Goal: Information Seeking & Learning: Learn about a topic

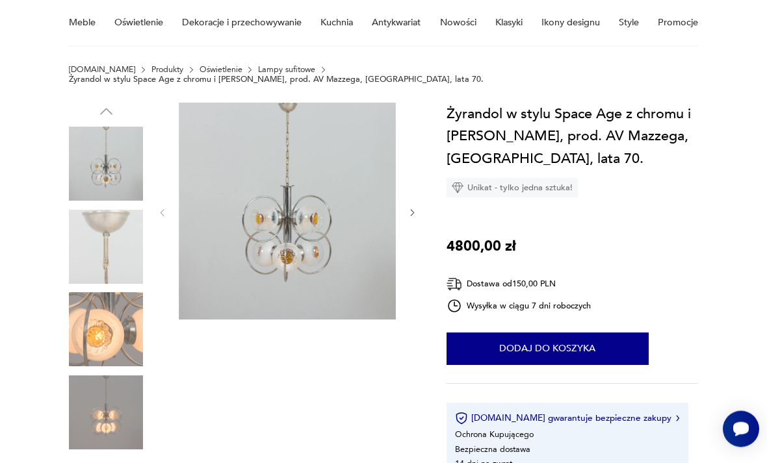
scroll to position [108, 0]
click at [354, 239] on img at bounding box center [287, 211] width 217 height 217
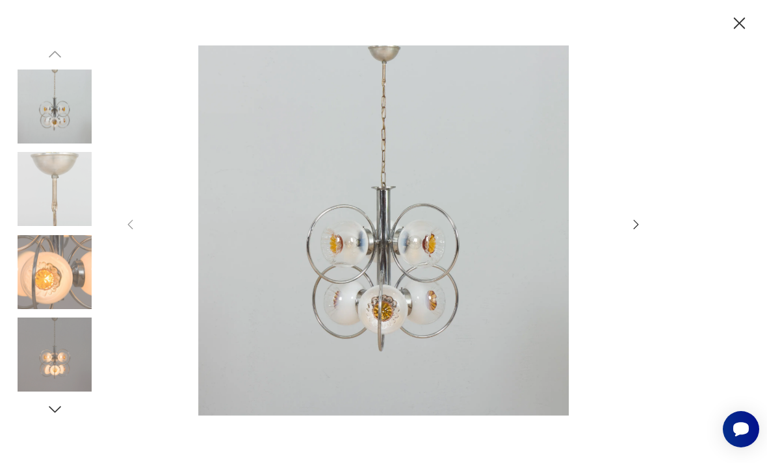
click at [628, 254] on div at bounding box center [383, 231] width 520 height 372
click at [629, 232] on icon "button" at bounding box center [636, 225] width 14 height 14
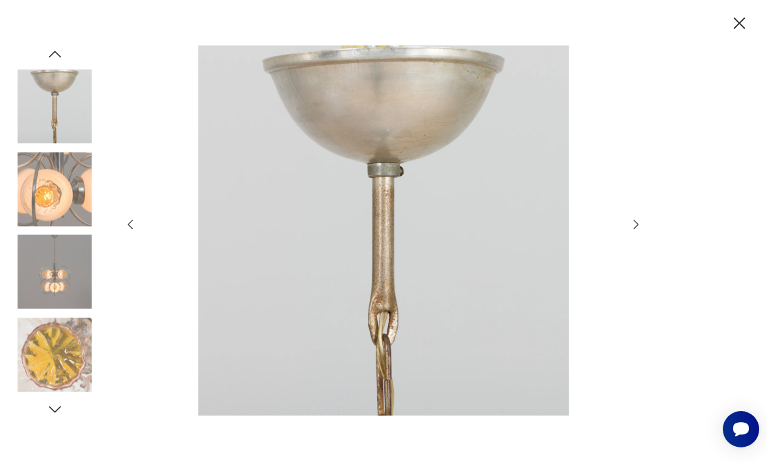
click at [636, 232] on icon "button" at bounding box center [636, 225] width 14 height 14
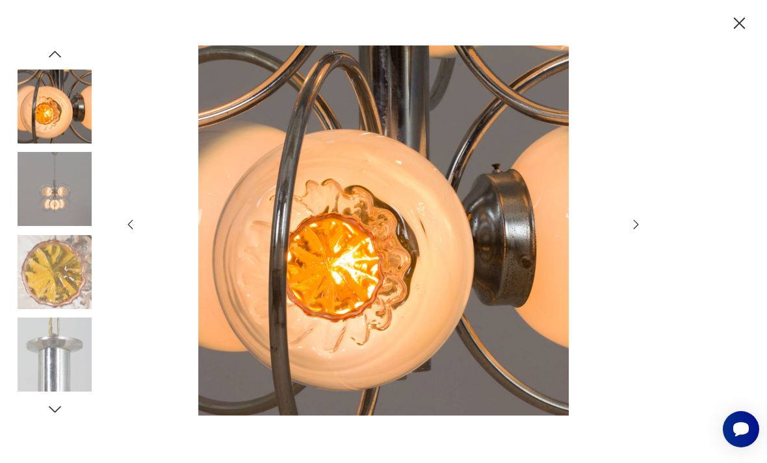
click at [633, 232] on icon "button" at bounding box center [636, 225] width 14 height 14
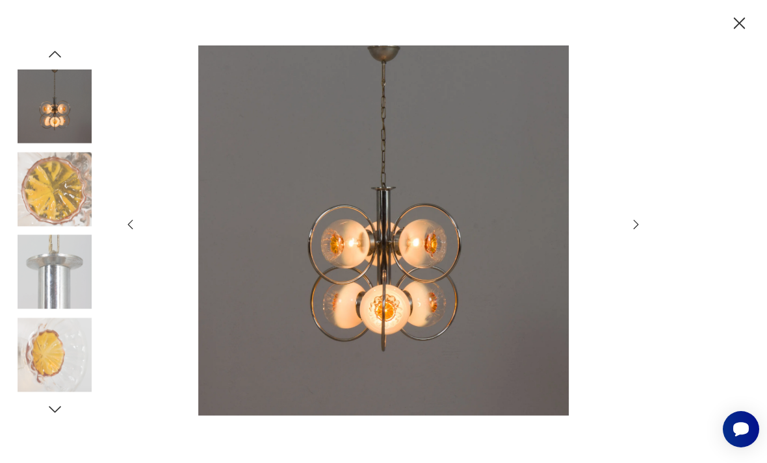
click at [632, 232] on icon "button" at bounding box center [636, 225] width 14 height 14
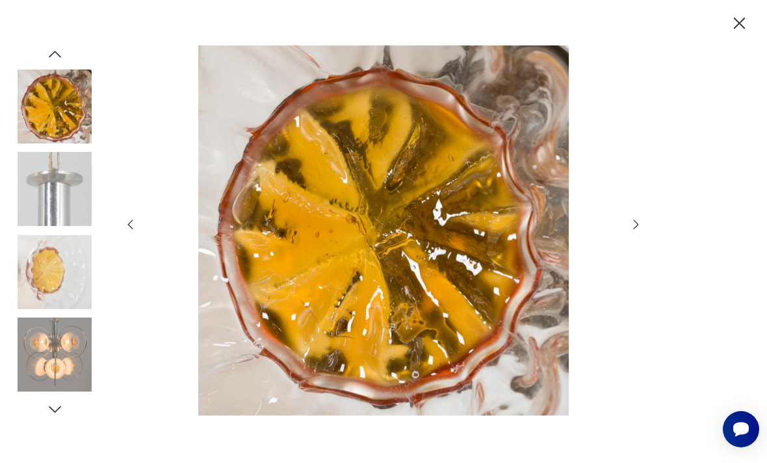
click at [633, 232] on icon "button" at bounding box center [636, 225] width 14 height 14
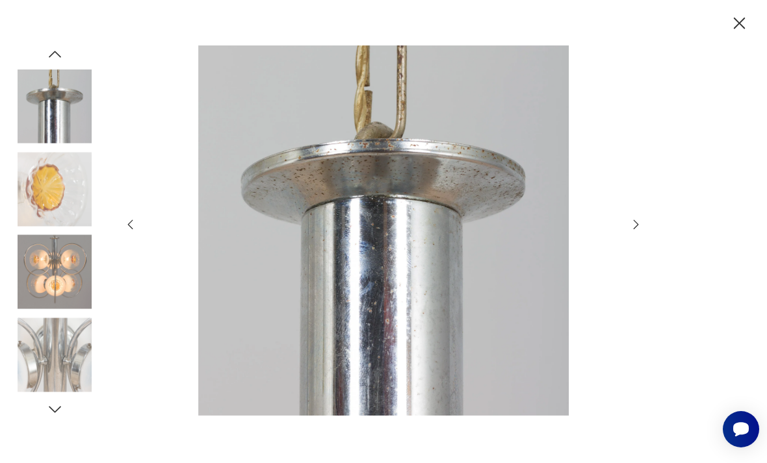
click at [628, 257] on div at bounding box center [383, 231] width 520 height 372
click at [632, 232] on icon "button" at bounding box center [636, 225] width 14 height 14
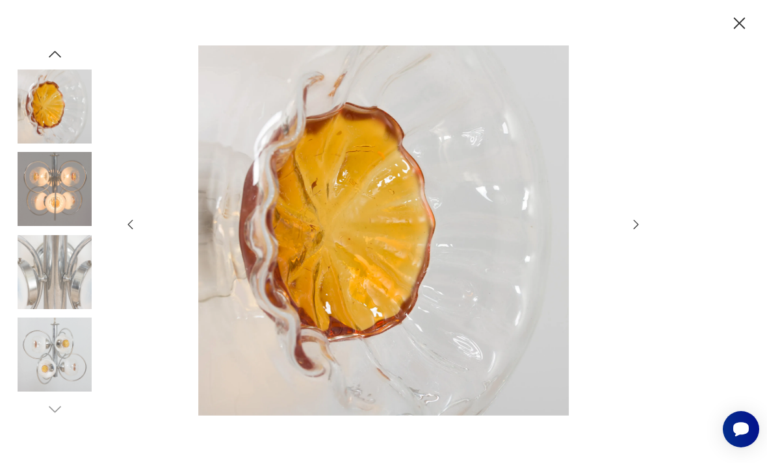
click at [631, 232] on icon "button" at bounding box center [636, 225] width 14 height 14
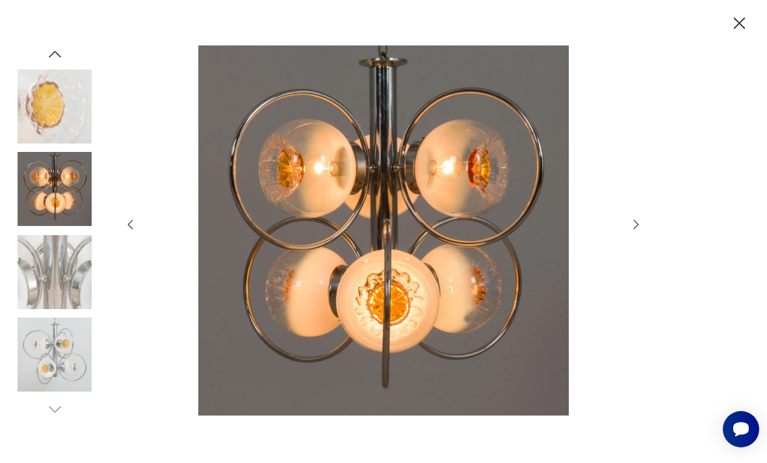
click at [627, 253] on div at bounding box center [383, 231] width 520 height 372
click at [635, 232] on icon "button" at bounding box center [636, 225] width 14 height 14
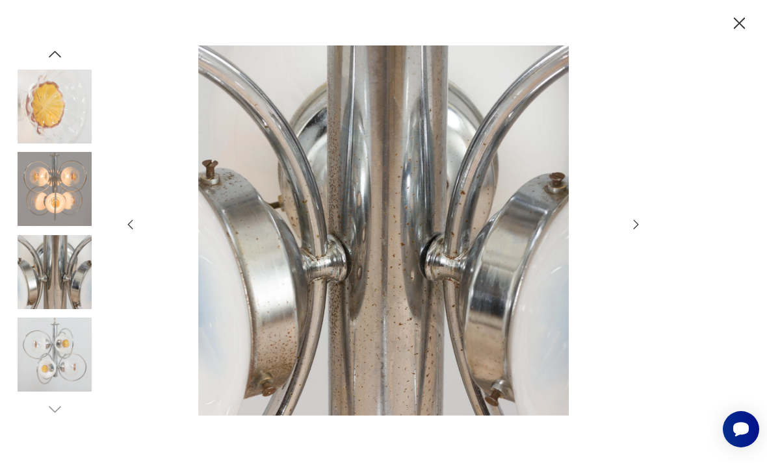
click at [741, 26] on icon "button" at bounding box center [739, 24] width 12 height 12
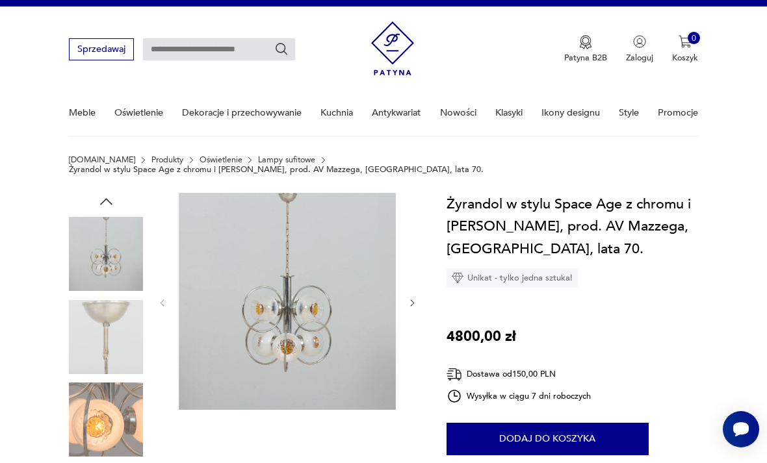
scroll to position [0, 0]
